Goal: Information Seeking & Learning: Learn about a topic

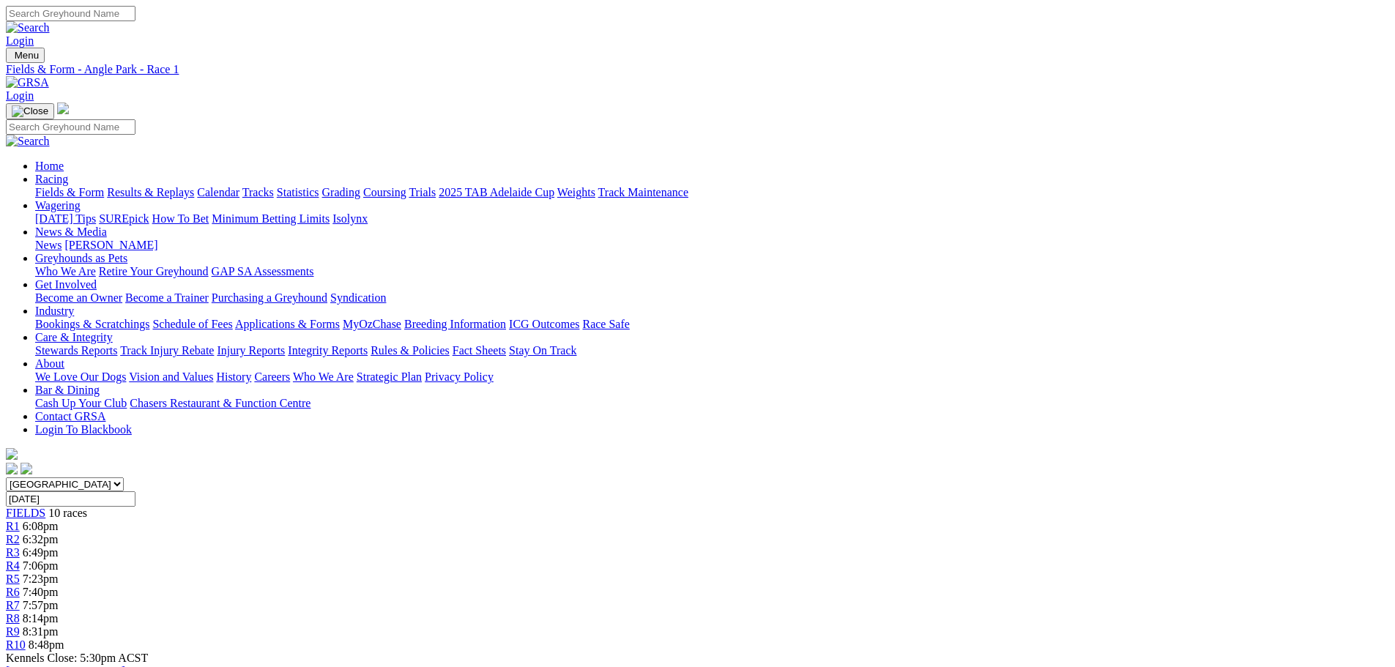
click at [20, 533] on link "R2" at bounding box center [13, 539] width 14 height 12
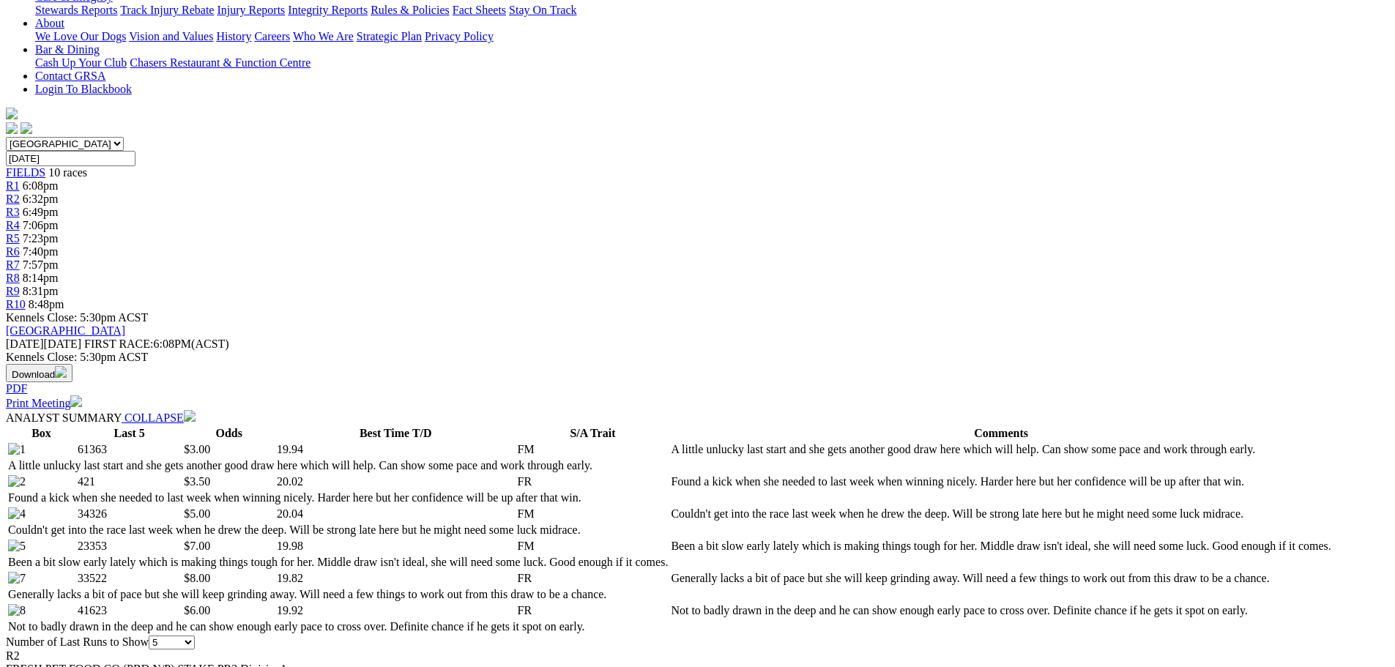
scroll to position [366, 0]
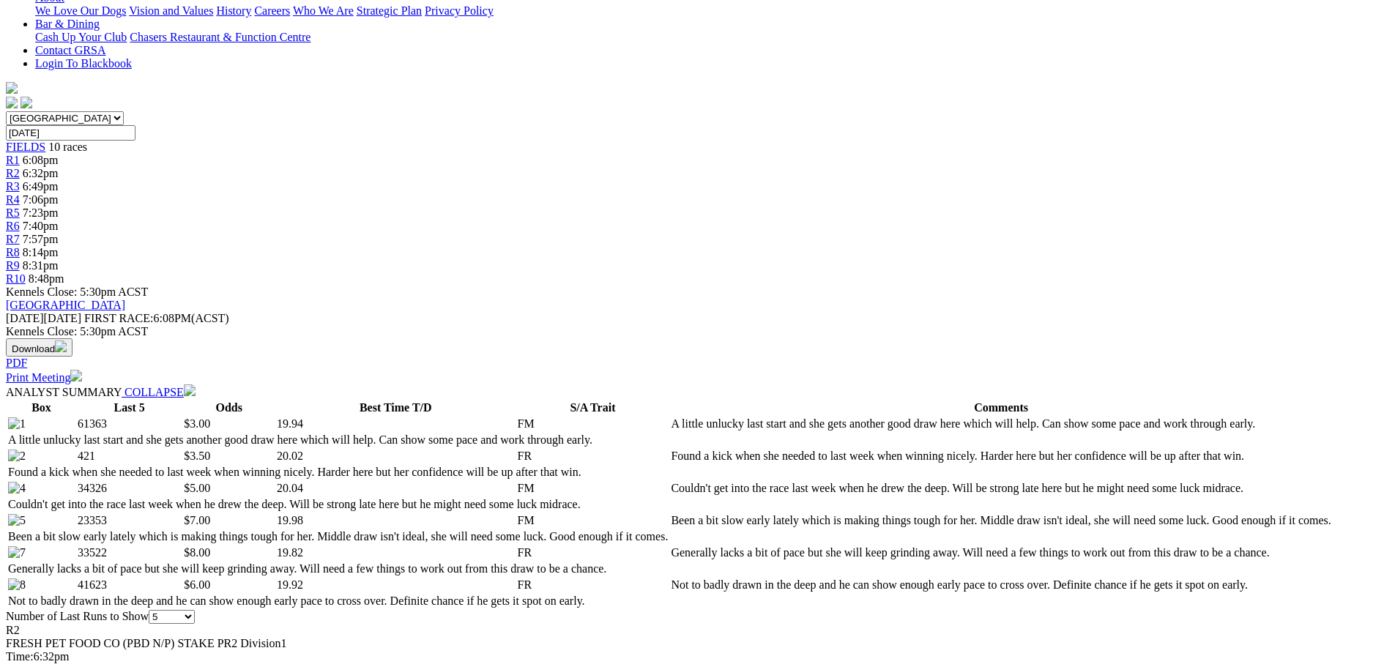
drag, startPoint x: 0, startPoint y: 133, endPoint x: 619, endPoint y: 109, distance: 619.8
click at [670, 481] on td "Couldn't get into the race last week when he drew the deep. Will be strong late…" at bounding box center [1000, 488] width 661 height 15
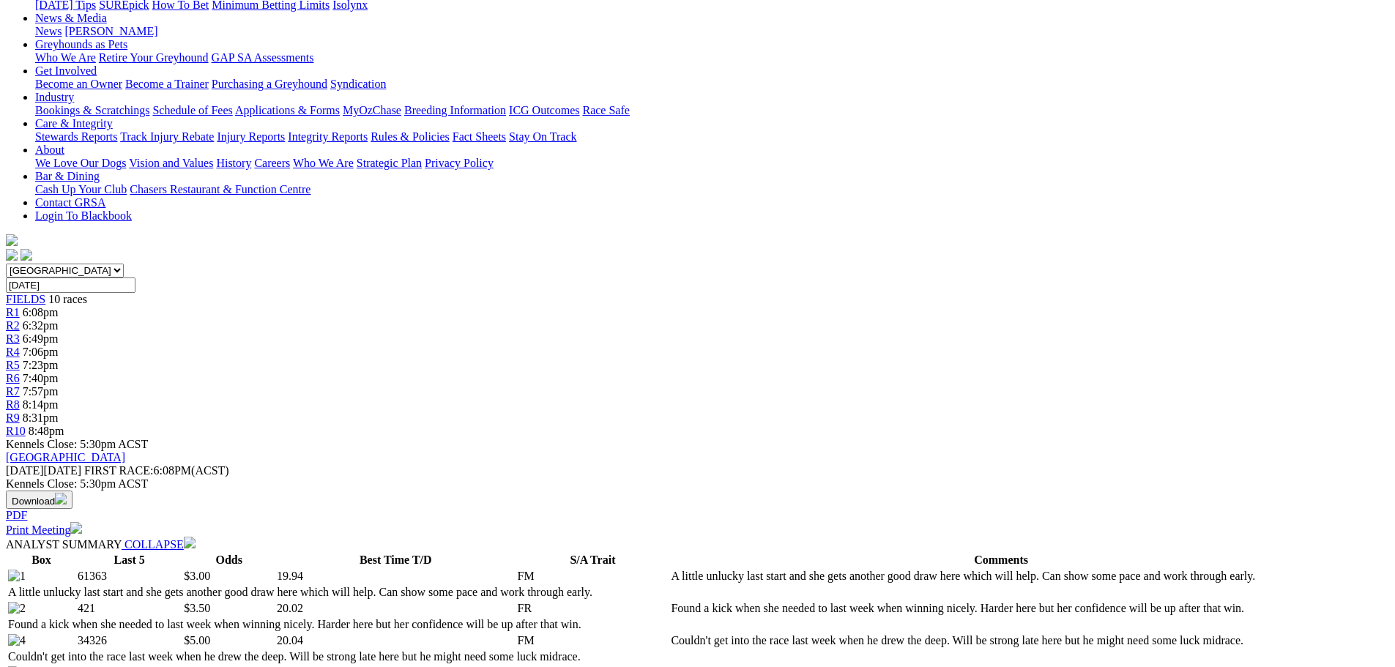
scroll to position [73, 0]
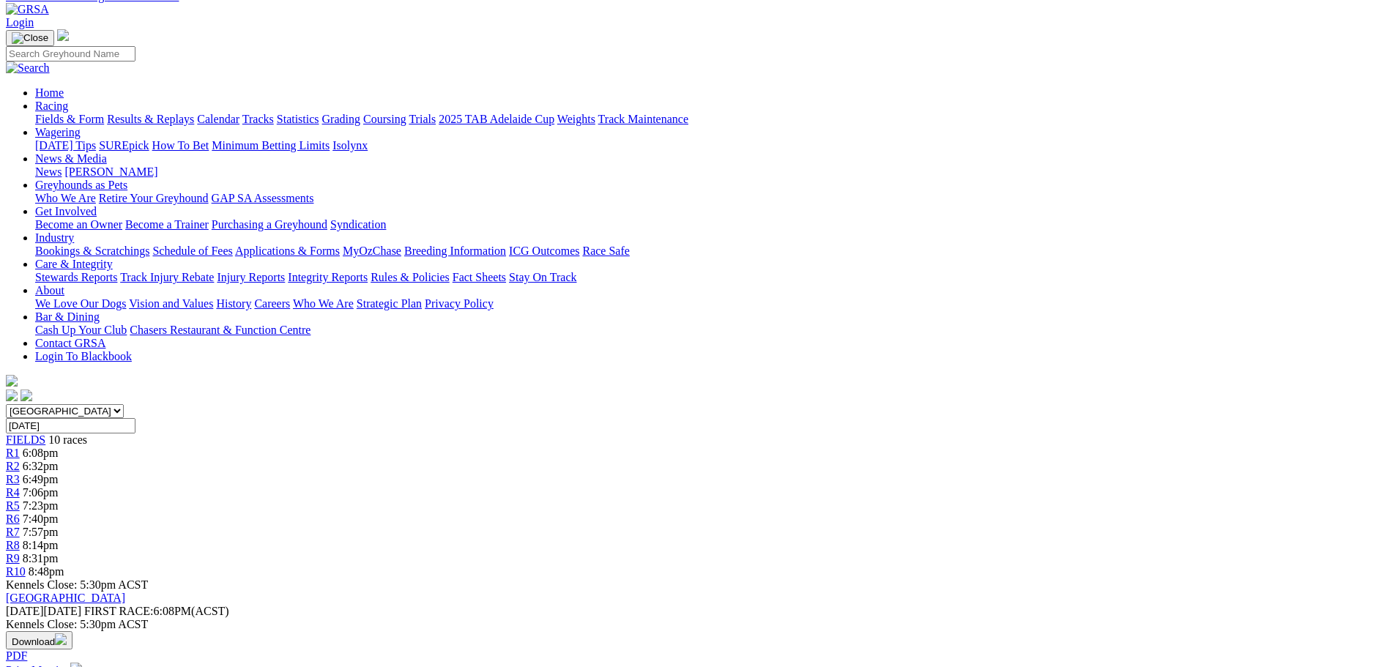
click at [504, 473] on div "R3 6:49pm" at bounding box center [697, 479] width 1383 height 13
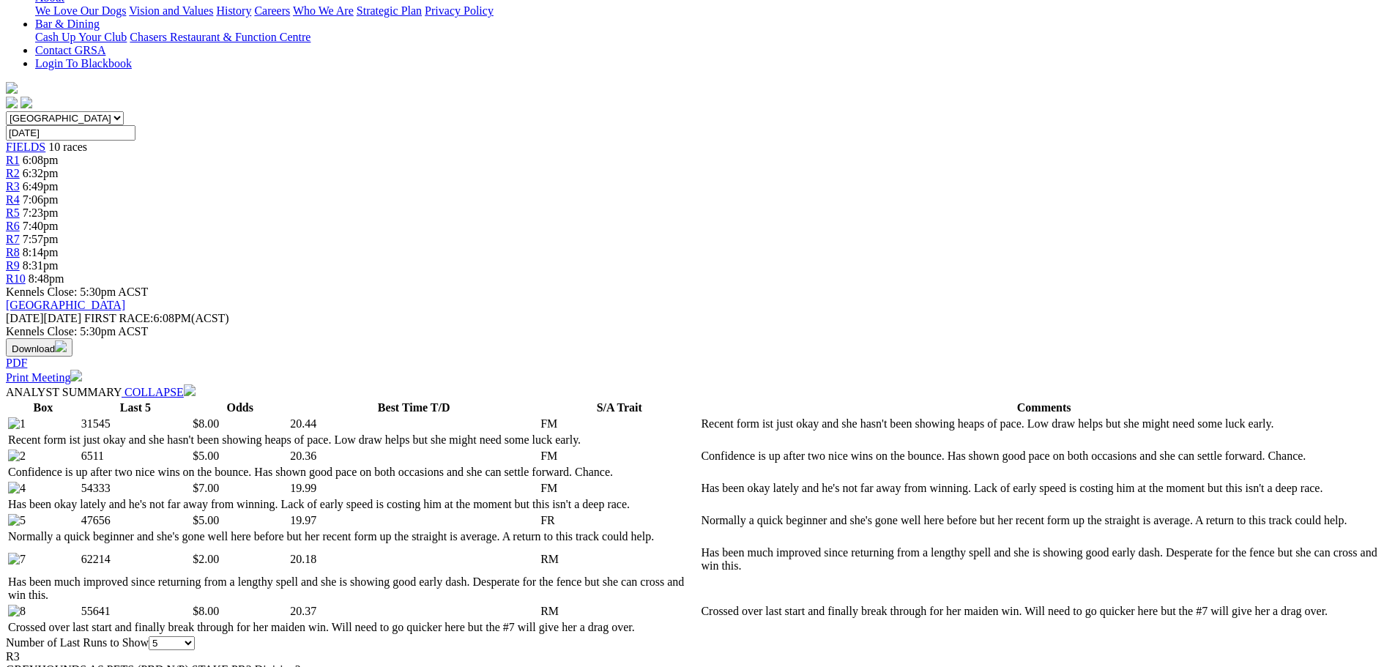
scroll to position [146, 0]
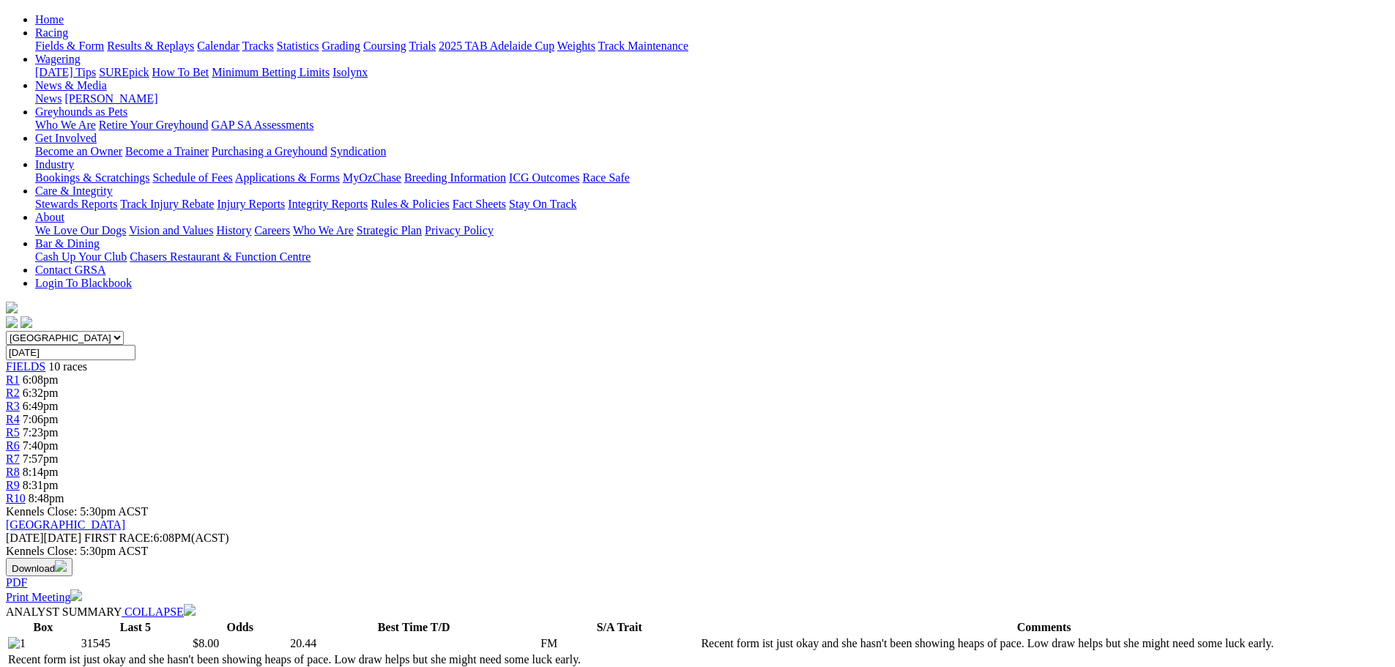
click at [59, 413] on span "7:06pm" at bounding box center [41, 419] width 36 height 12
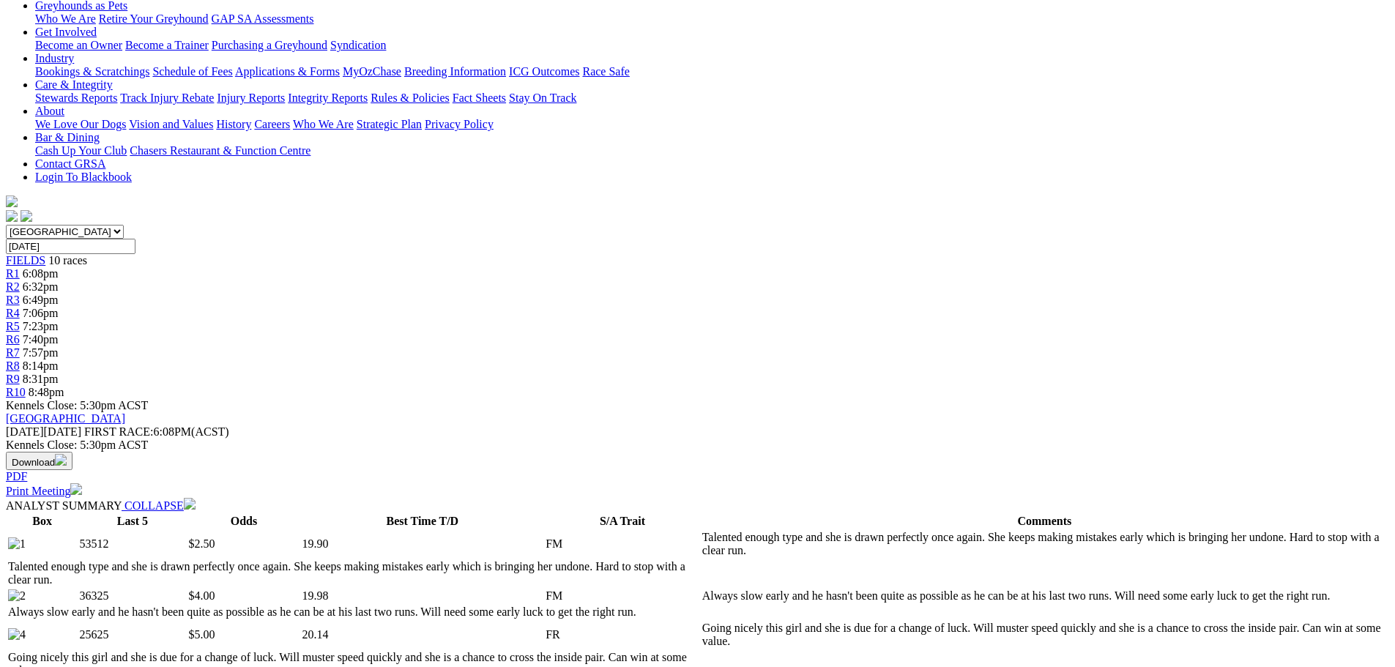
scroll to position [73, 0]
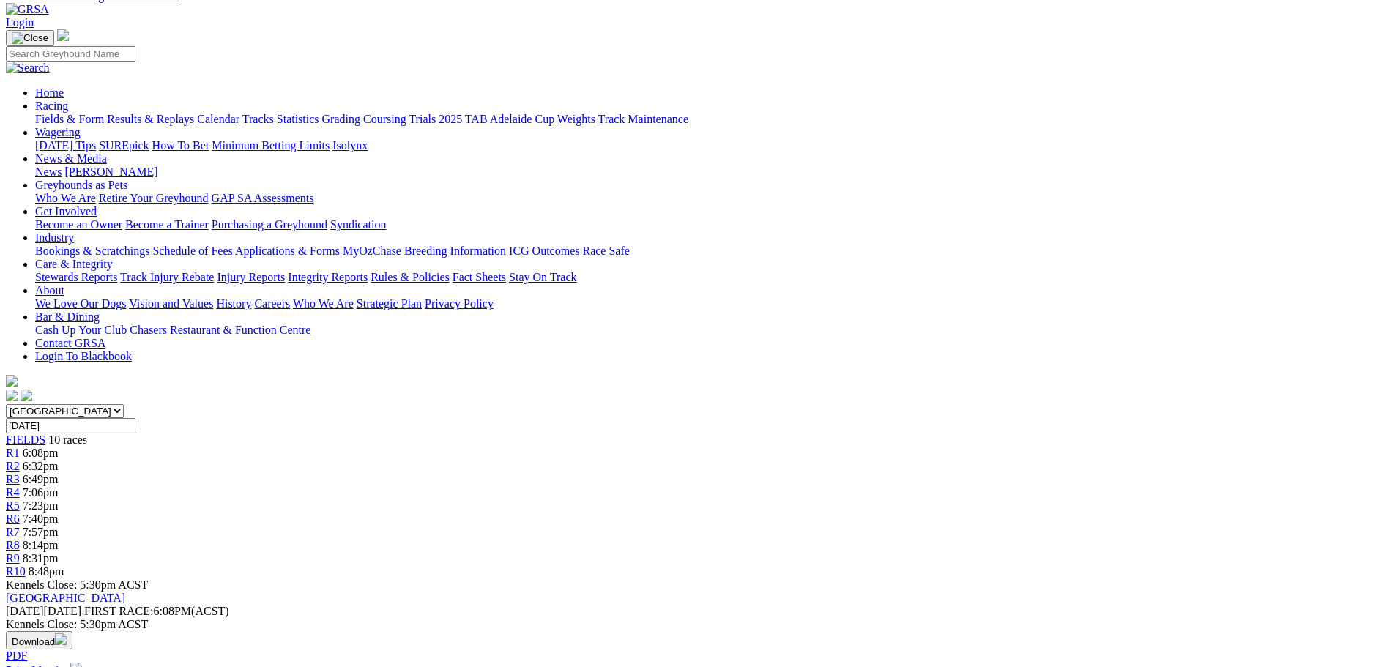
click at [20, 499] on link "R5" at bounding box center [13, 505] width 14 height 12
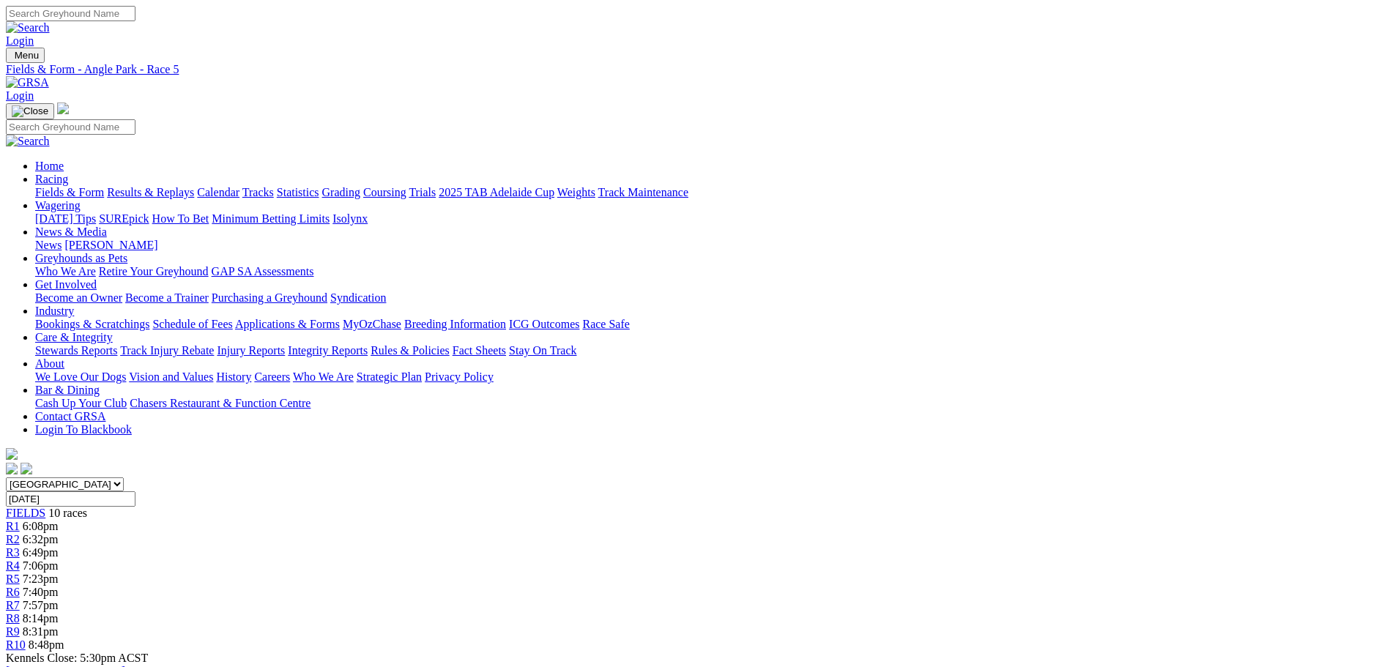
click at [790, 586] on div "R6 7:40pm" at bounding box center [697, 592] width 1383 height 13
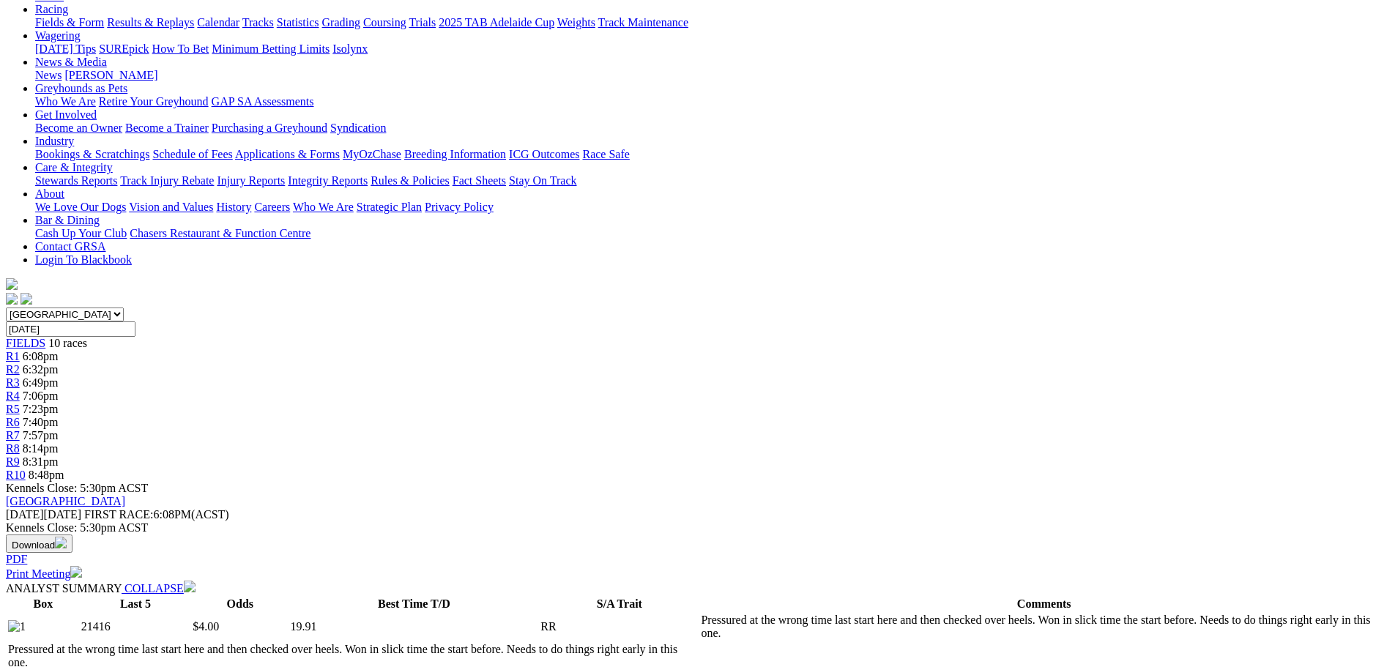
scroll to position [29, 0]
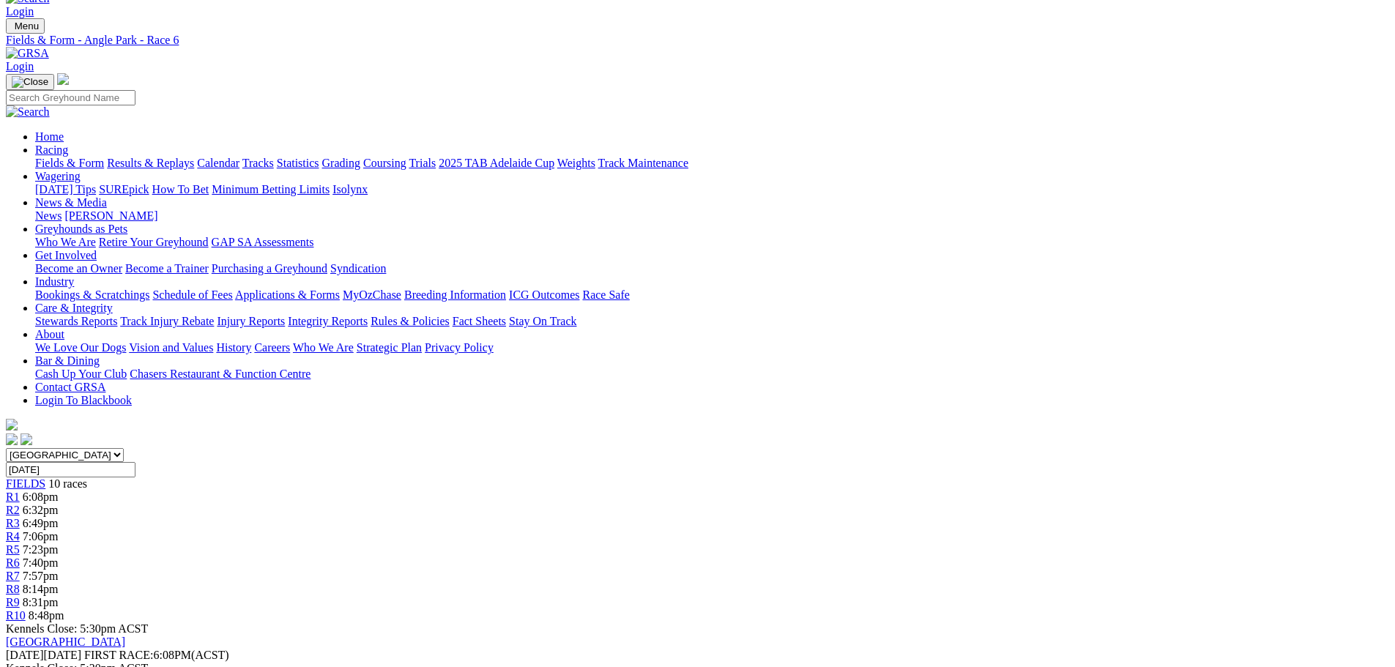
click at [20, 570] on link "R7" at bounding box center [13, 576] width 14 height 12
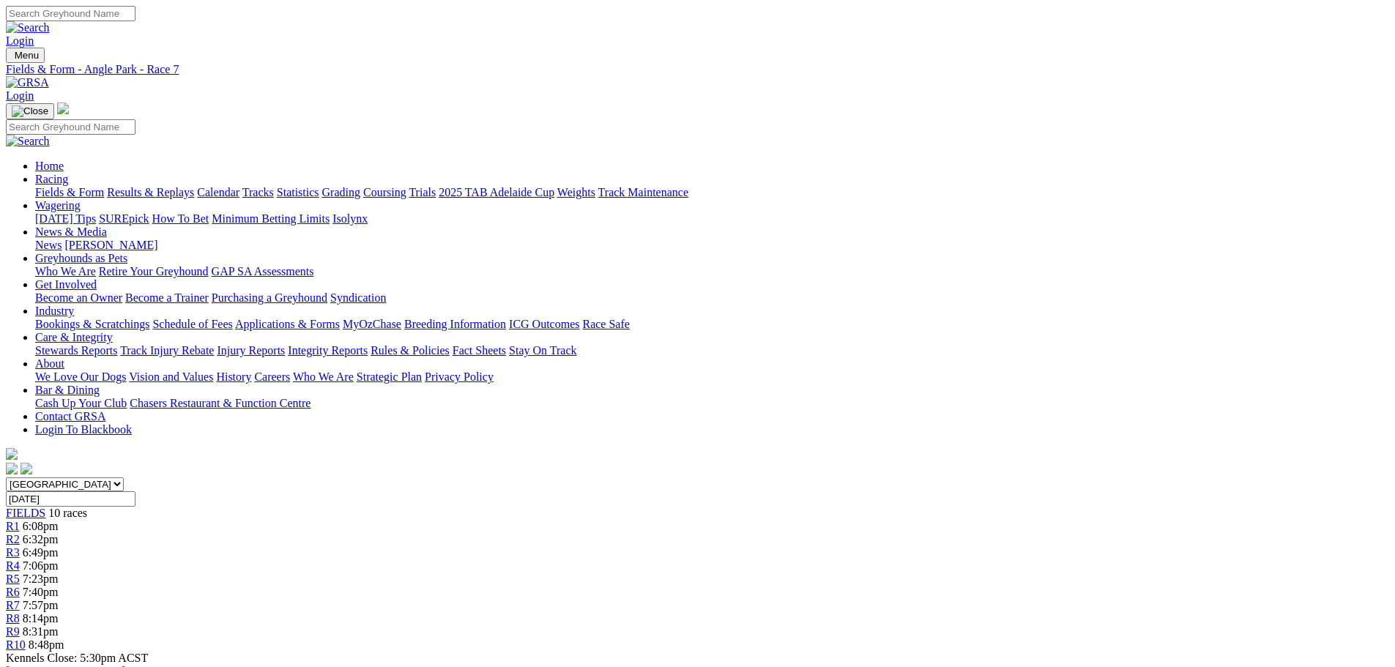
click at [20, 612] on link "R8" at bounding box center [13, 618] width 14 height 12
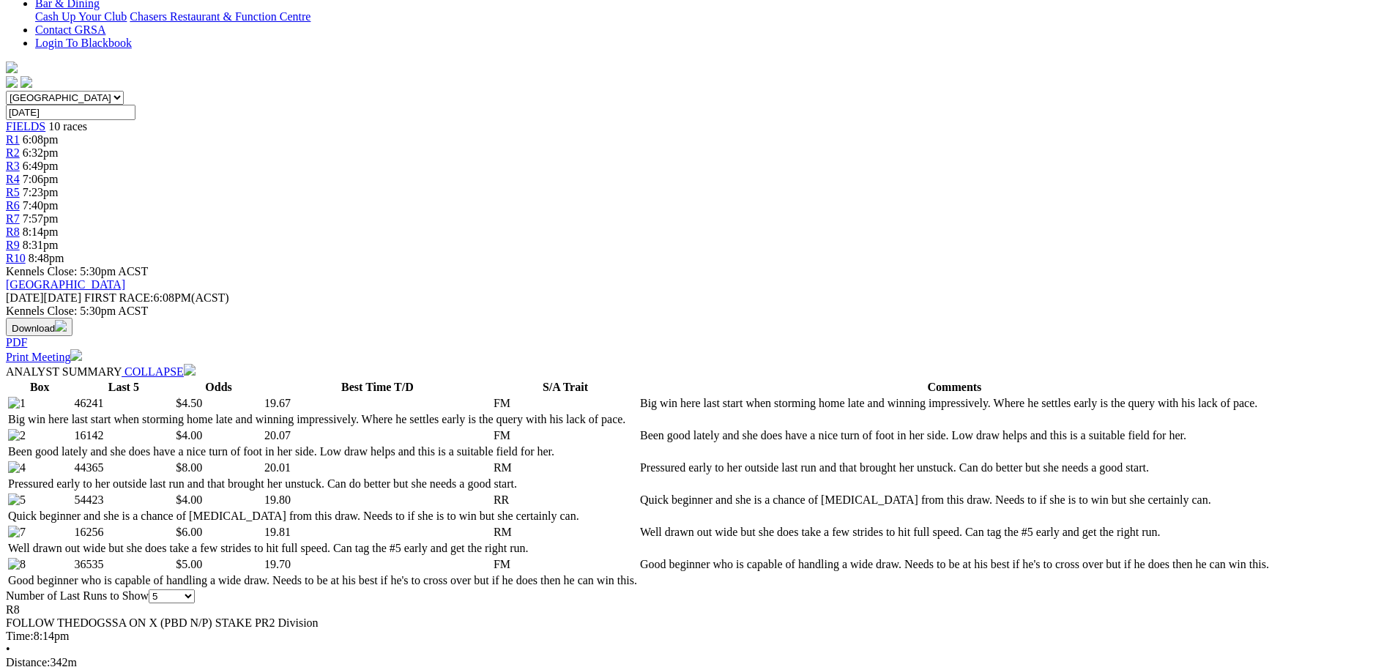
scroll to position [220, 0]
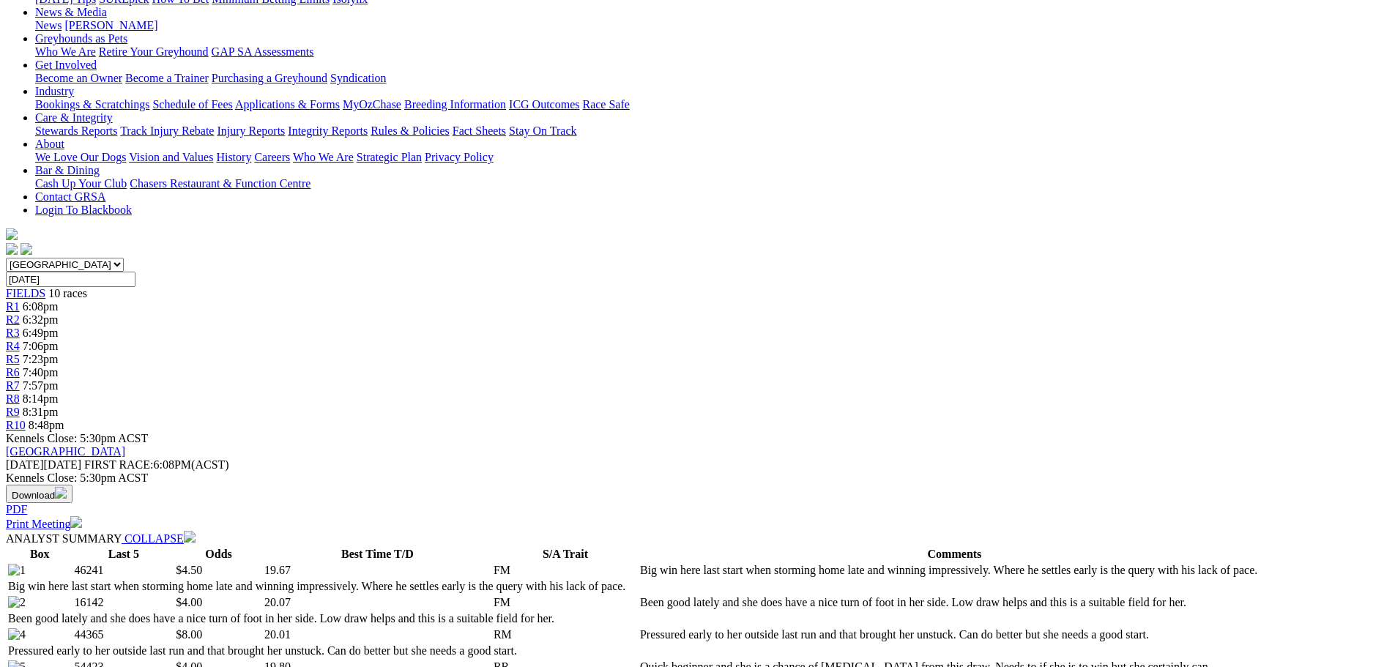
click at [59, 406] on span "8:31pm" at bounding box center [41, 412] width 36 height 12
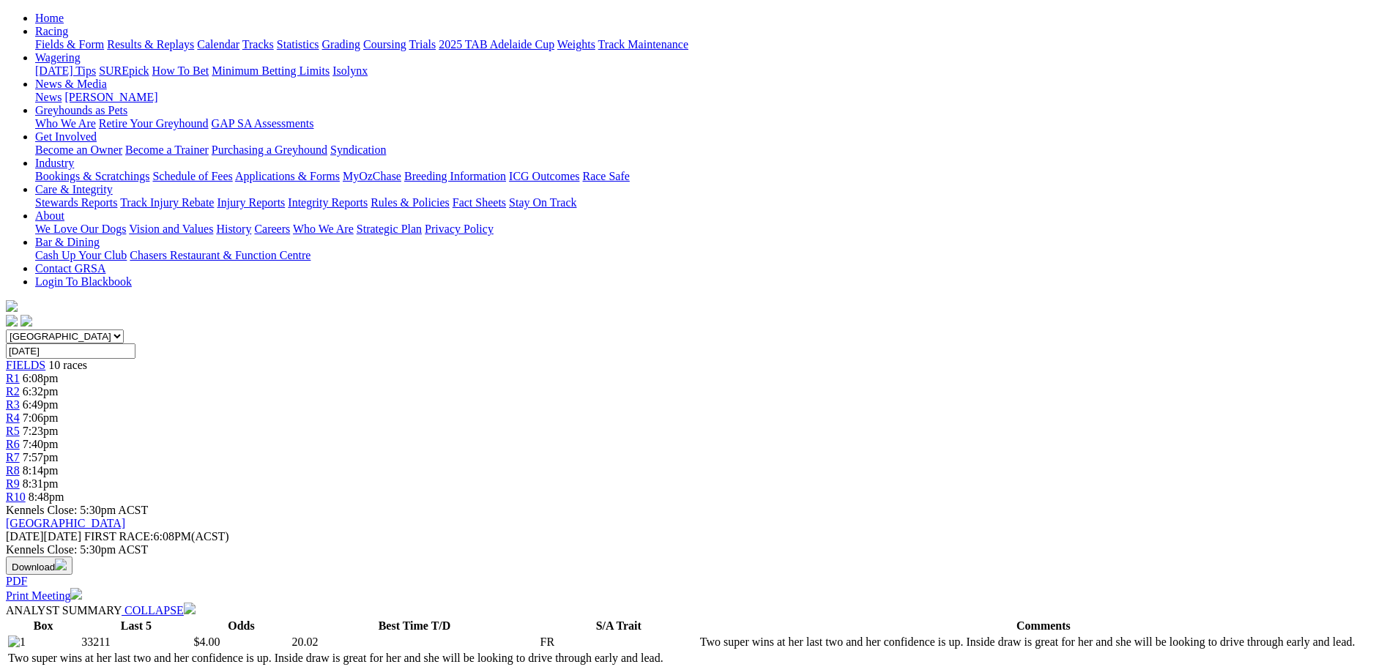
scroll to position [146, 0]
click at [64, 492] on span "8:48pm" at bounding box center [47, 498] width 36 height 12
